Goal: Task Accomplishment & Management: Manage account settings

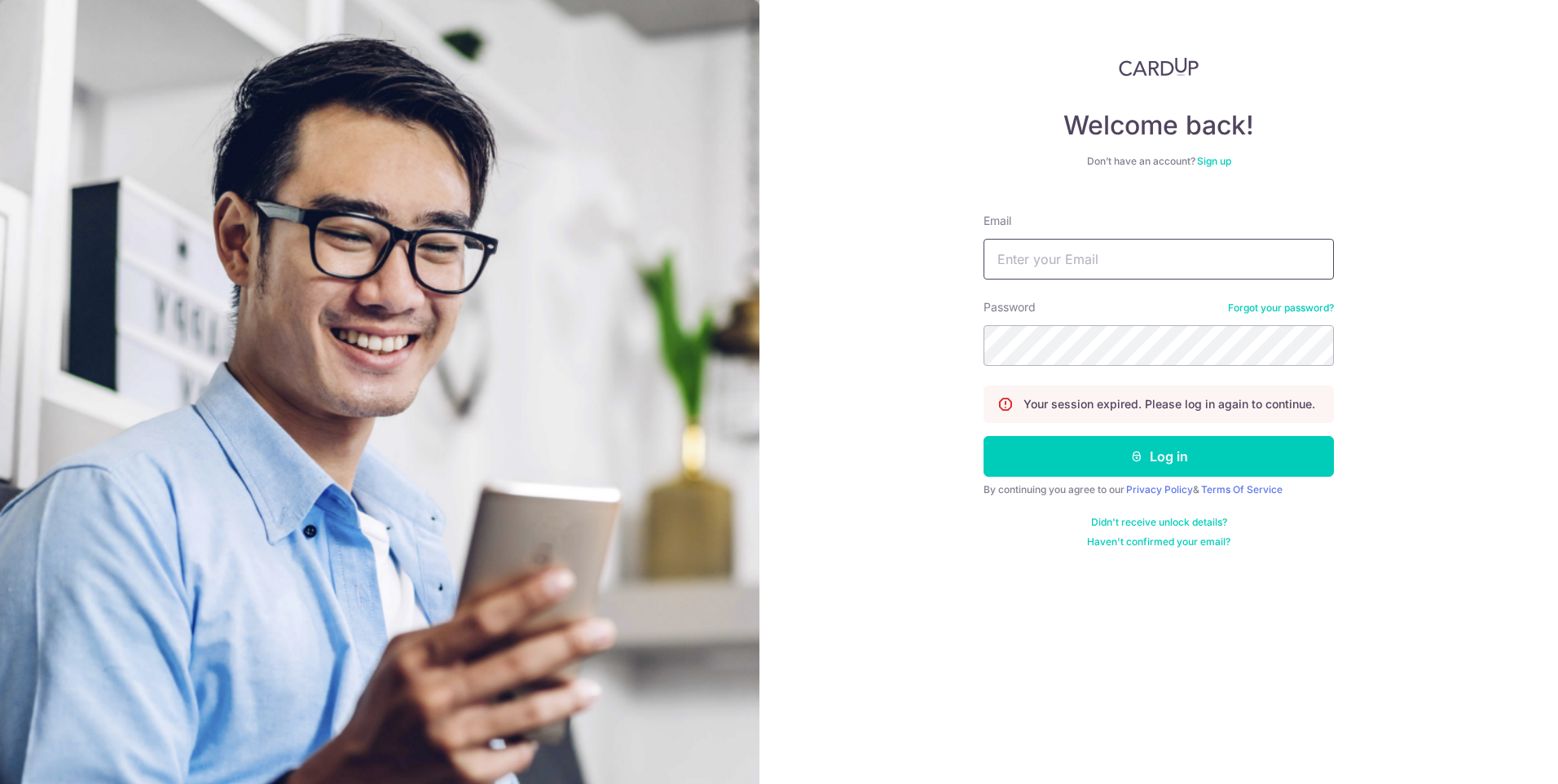
type input "[EMAIL_ADDRESS][DOMAIN_NAME]"
click at [984, 436] on button "Log in" at bounding box center [1159, 457] width 351 height 41
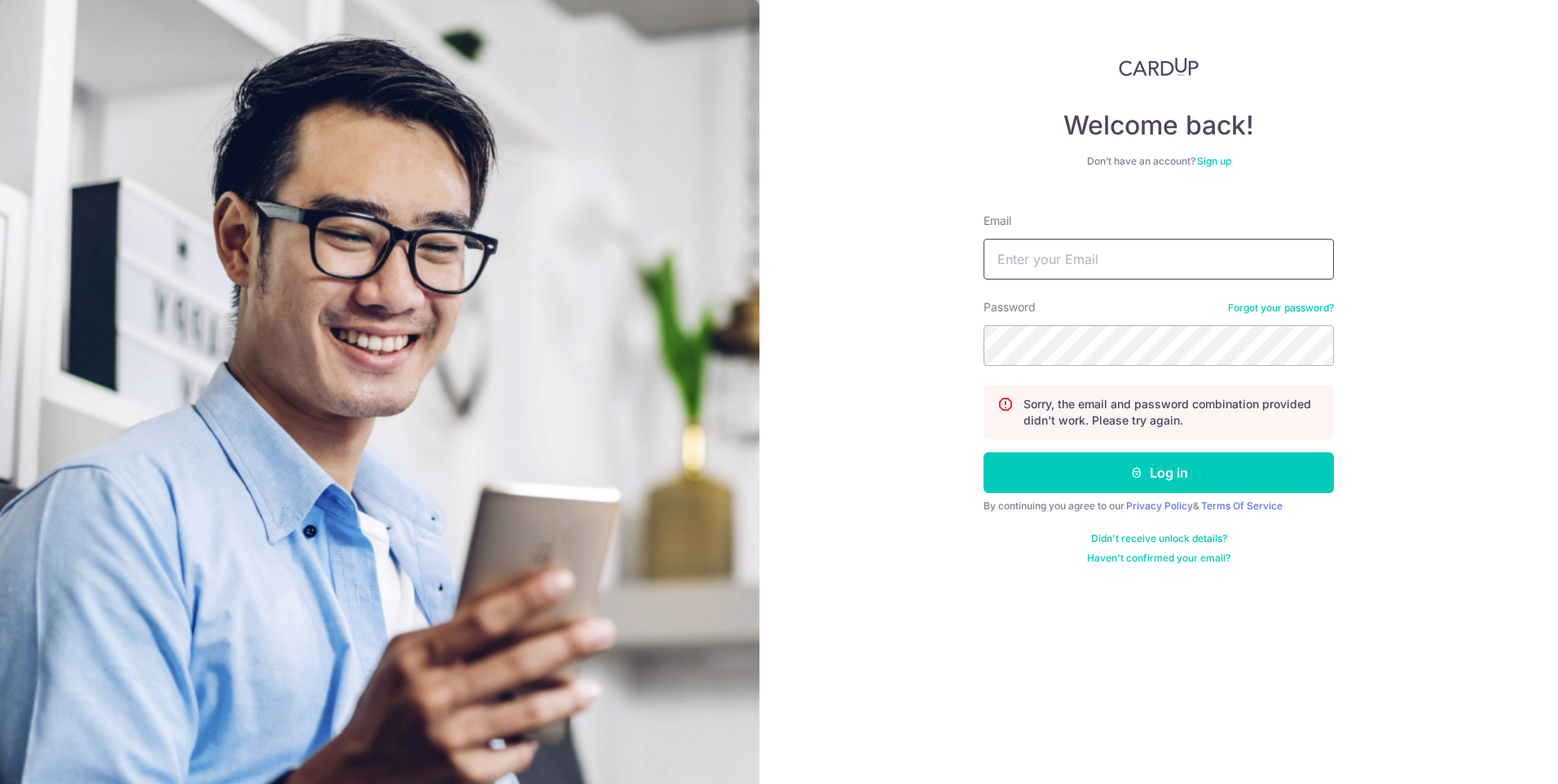
drag, startPoint x: 1187, startPoint y: 257, endPoint x: 1186, endPoint y: 270, distance: 13.0
click at [1187, 257] on input "Email" at bounding box center [1159, 259] width 351 height 41
type input "[EMAIL_ADDRESS][DOMAIN_NAME]"
click at [984, 452] on button "Log in" at bounding box center [1159, 473] width 351 height 41
